Goal: Check status: Check status

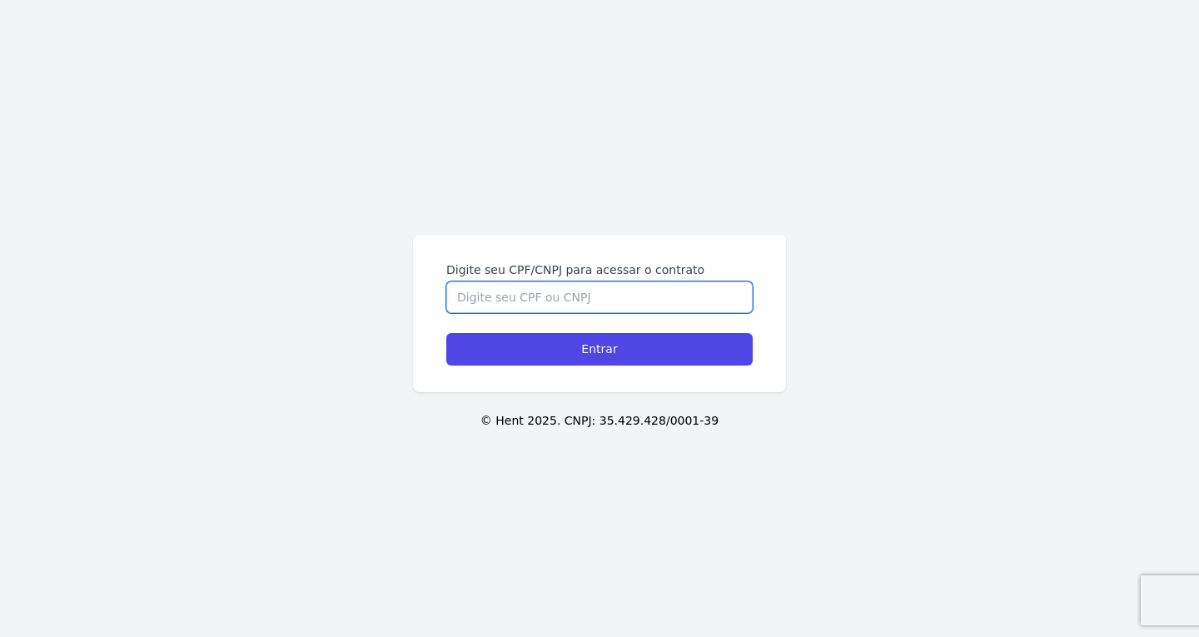
click at [658, 292] on input "Digite seu CPF/CNPJ para acessar o contrato" at bounding box center [599, 297] width 306 height 32
paste input "448.439.938-59"
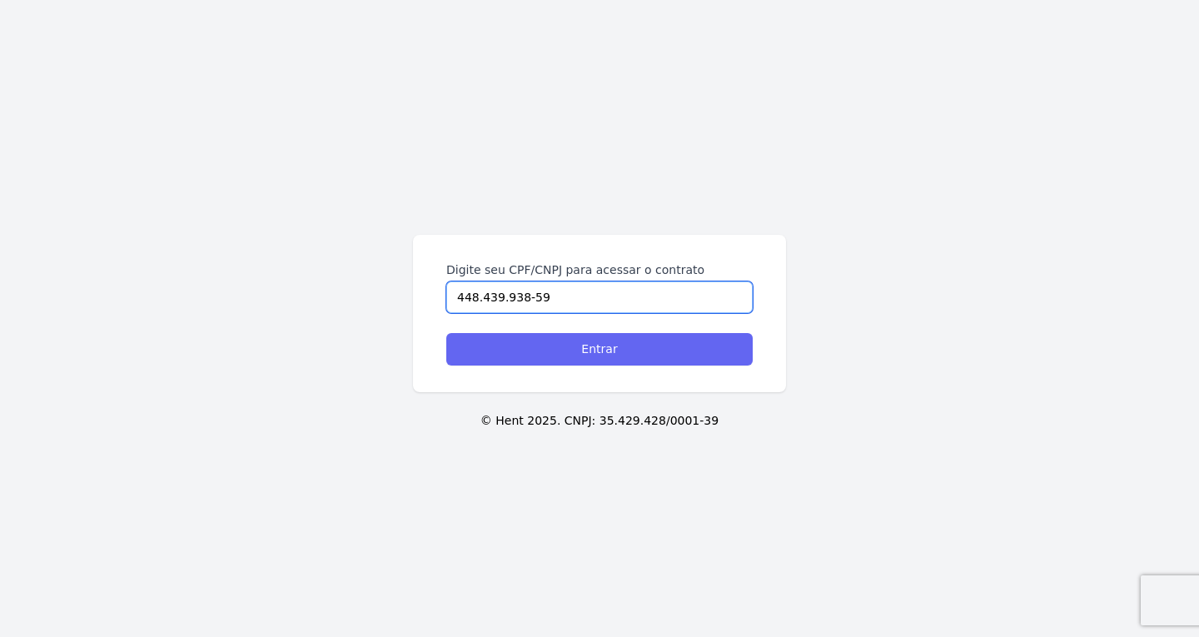
type input "448.439.938-59"
click at [601, 355] on input "Entrar" at bounding box center [599, 349] width 306 height 32
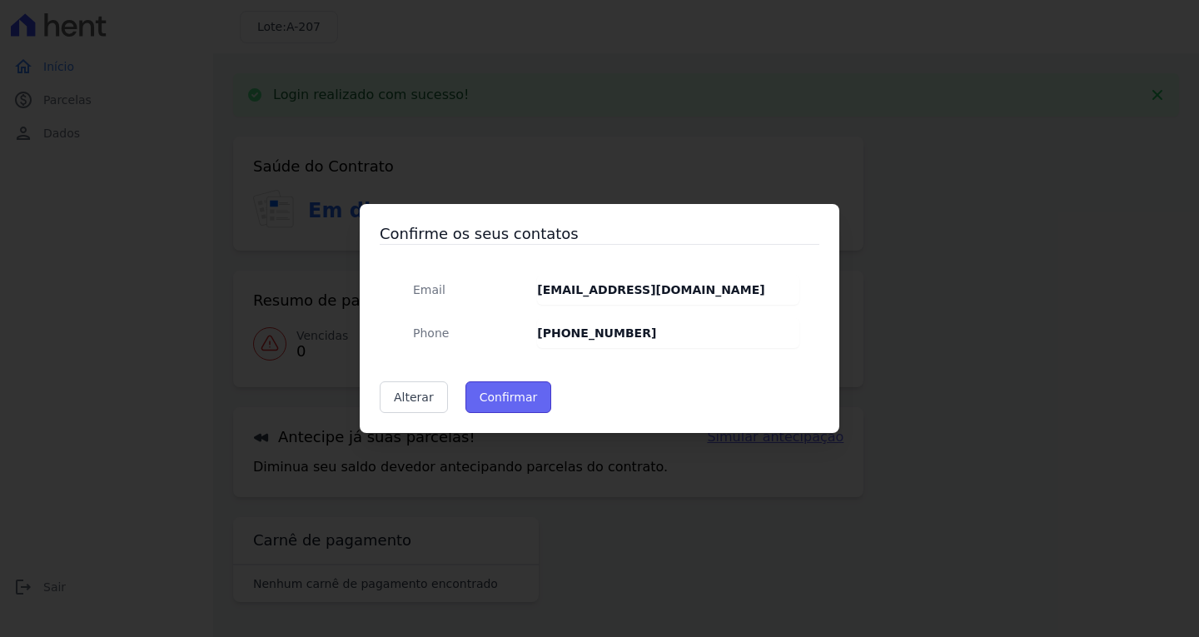
click at [529, 391] on button "Confirmar" at bounding box center [508, 397] width 87 height 32
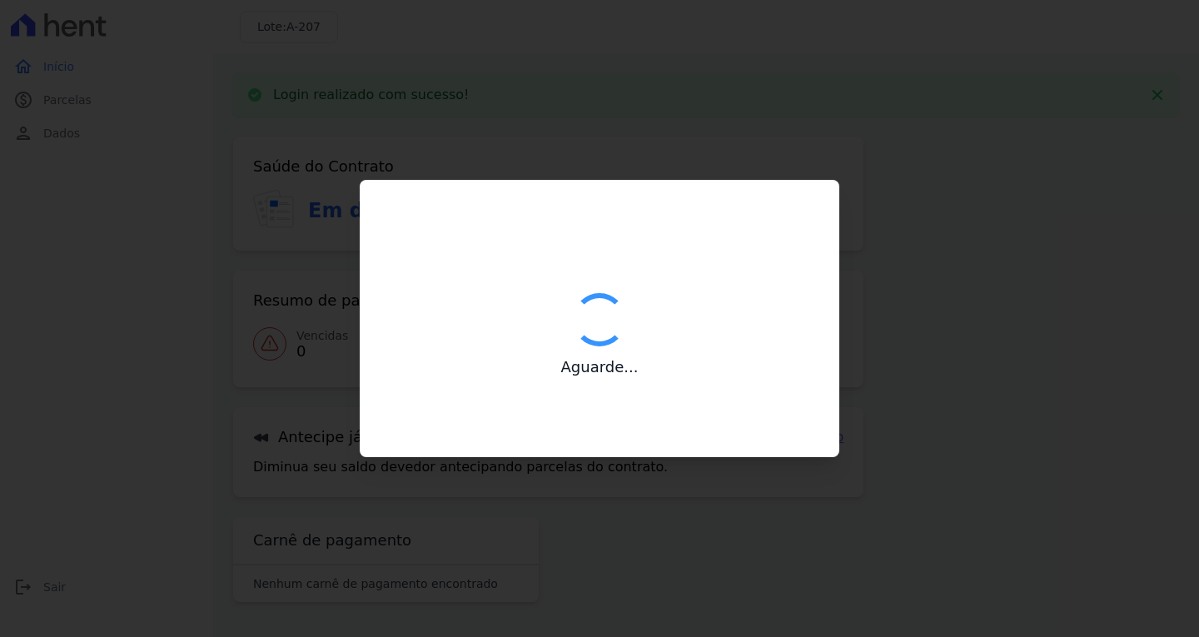
type input "Contatos confirmados com sucesso."
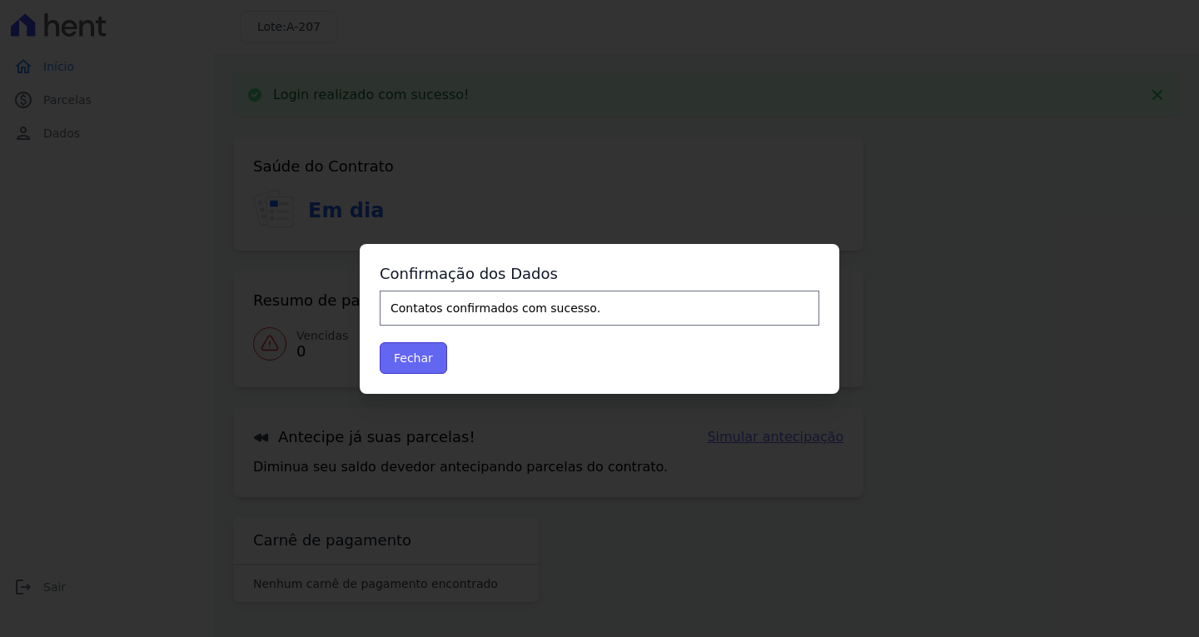
click at [423, 355] on button "Fechar" at bounding box center [413, 358] width 67 height 32
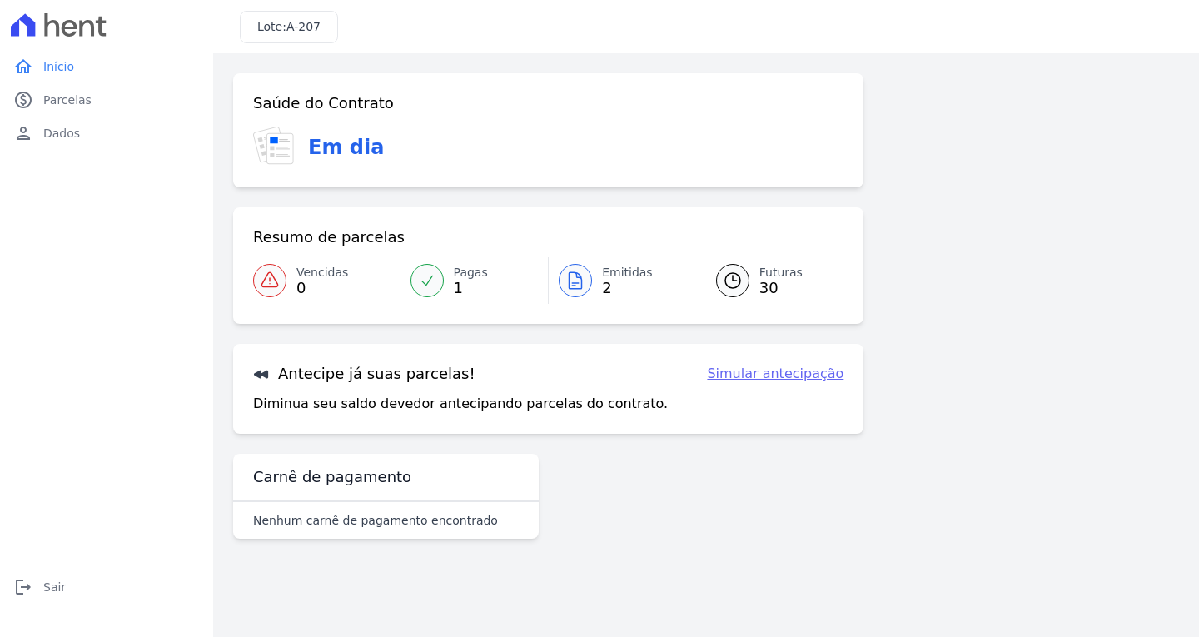
click at [578, 266] on div at bounding box center [575, 280] width 33 height 33
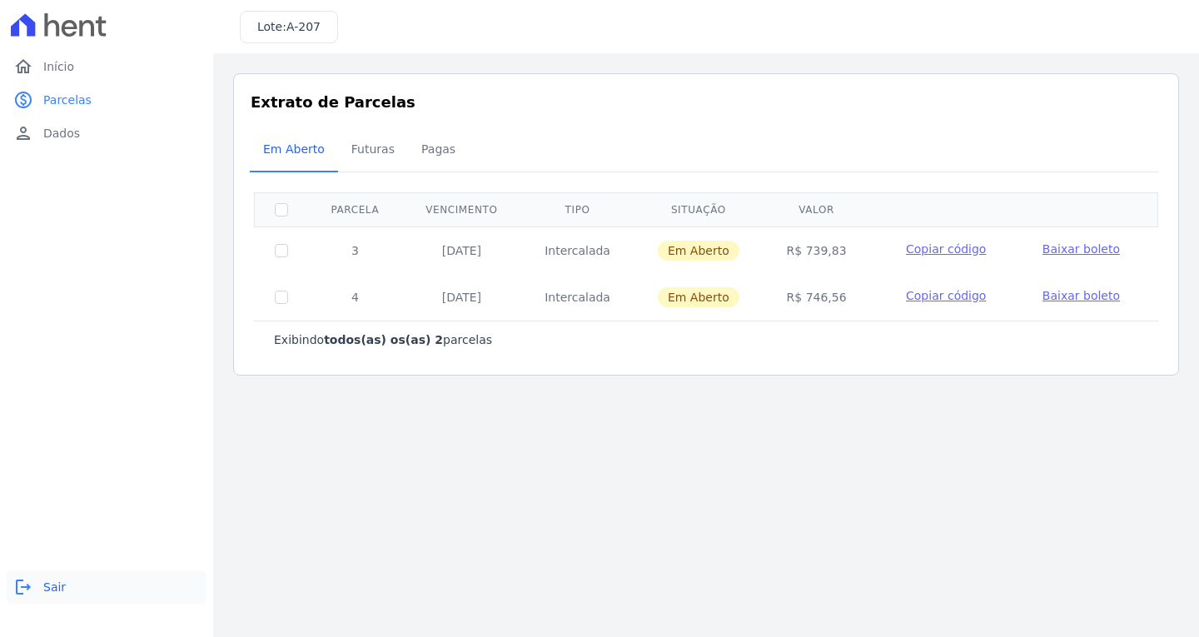
click at [58, 583] on span "Sair" at bounding box center [54, 586] width 22 height 17
